Goal: Task Accomplishment & Management: Use online tool/utility

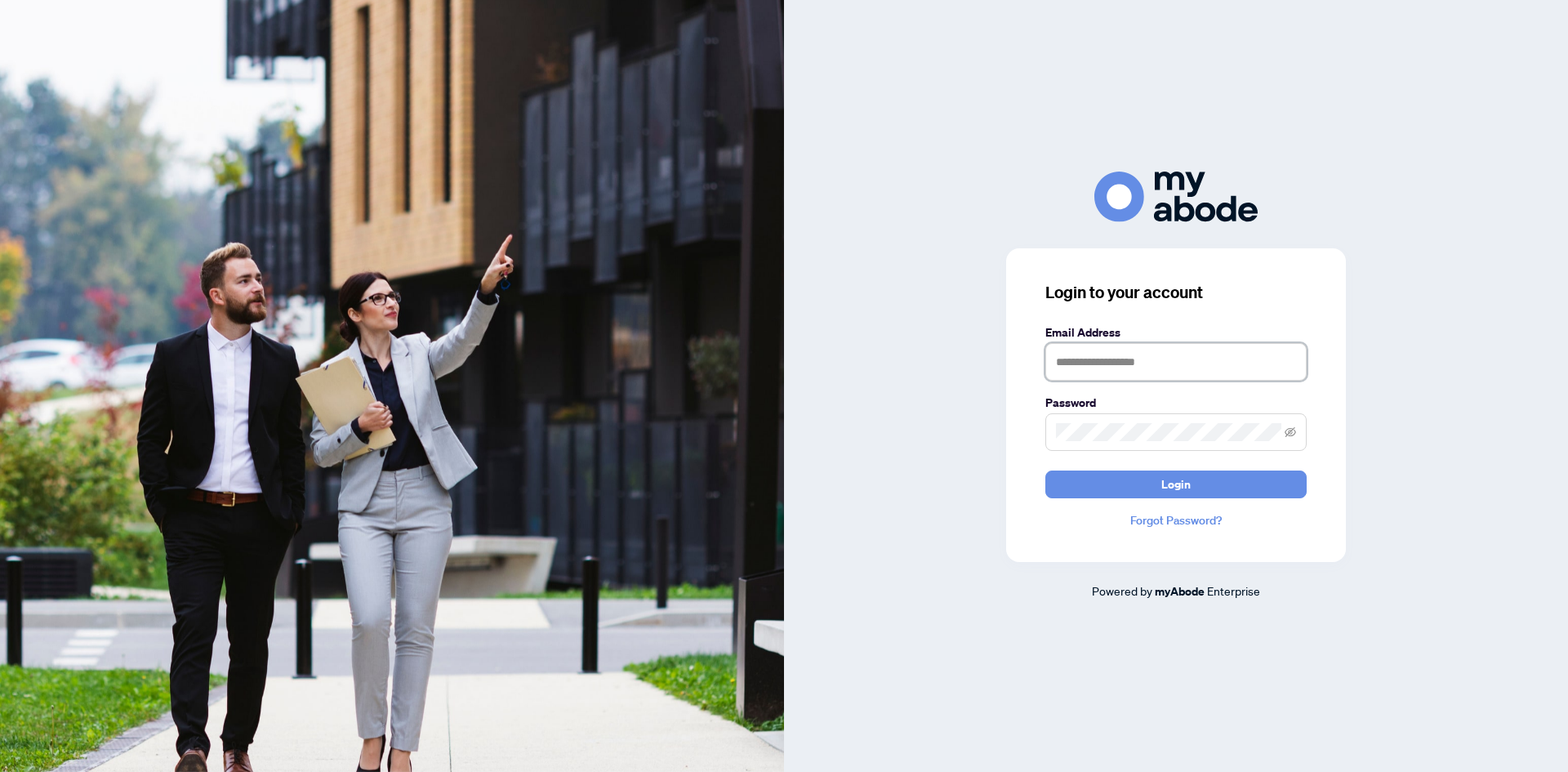
click at [1107, 369] on input "text" at bounding box center [1176, 362] width 261 height 38
type input "**********"
click at [1045, 470] on button "Login" at bounding box center [1176, 484] width 261 height 28
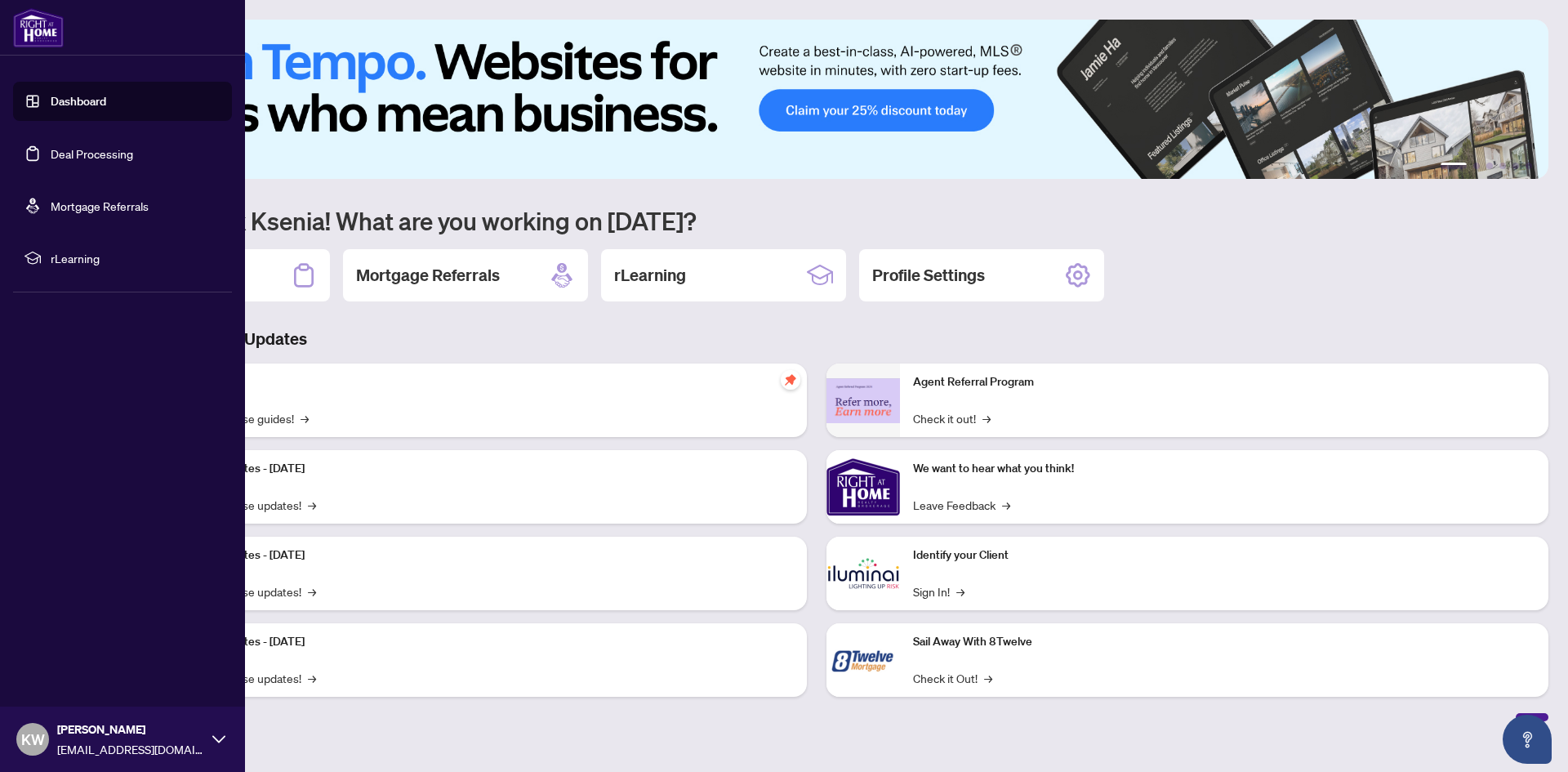
click at [51, 146] on link "Deal Processing" at bounding box center [92, 153] width 83 height 15
